Goal: Task Accomplishment & Management: Use online tool/utility

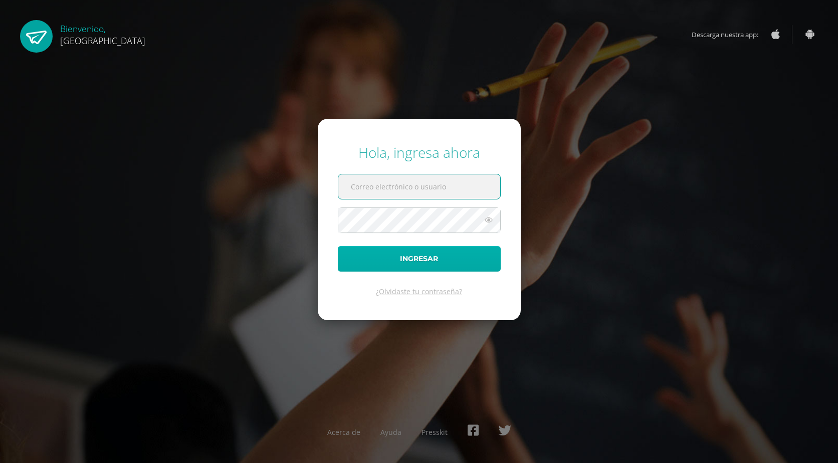
type input "2019182@colegiobelga.edu.gt"
click at [392, 268] on button "Ingresar" at bounding box center [419, 259] width 163 height 26
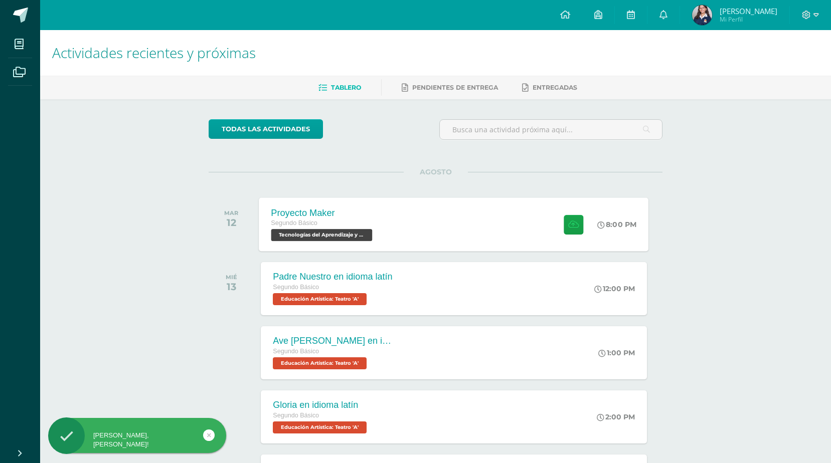
click at [413, 249] on div "Proyecto Maker Segundo Básico Tecnologías del Aprendizaje y la Comunicación 'A'…" at bounding box center [453, 224] width 389 height 54
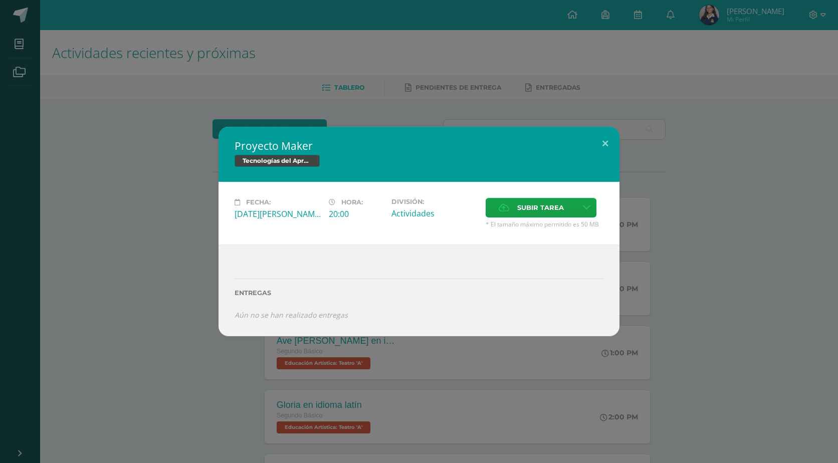
click at [521, 194] on div "Fecha: [DATE][PERSON_NAME] Hora: 20:00 División: Actividades Subir tarea" at bounding box center [419, 213] width 401 height 63
click at [522, 202] on span "Subir tarea" at bounding box center [540, 207] width 47 height 19
click at [0, 0] on input "Subir tarea" at bounding box center [0, 0] width 0 height 0
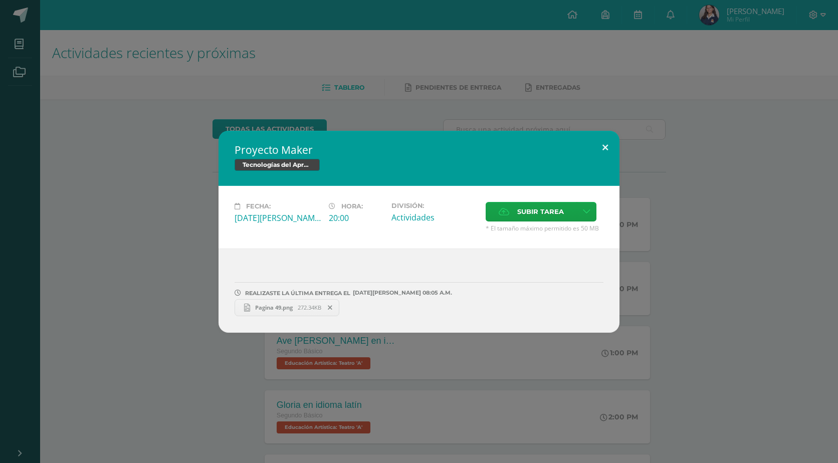
click at [608, 148] on button at bounding box center [605, 148] width 29 height 34
